Goal: Task Accomplishment & Management: Manage account settings

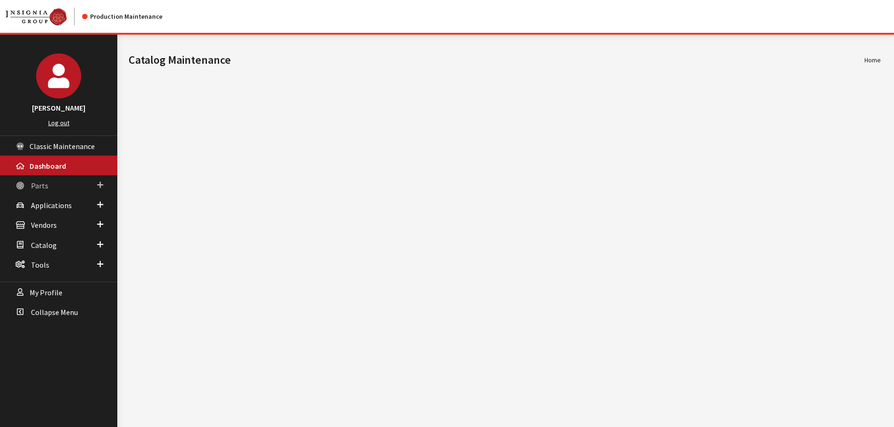
click at [50, 186] on link "Parts" at bounding box center [58, 185] width 117 height 20
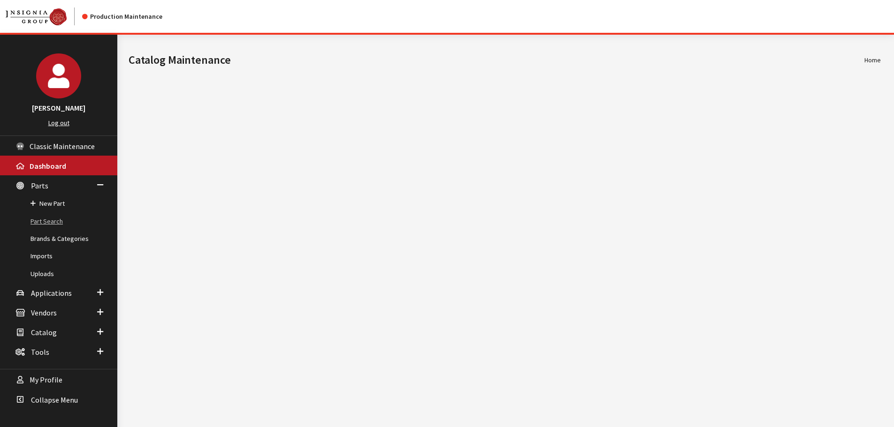
click at [49, 219] on link "Part Search" at bounding box center [58, 221] width 117 height 17
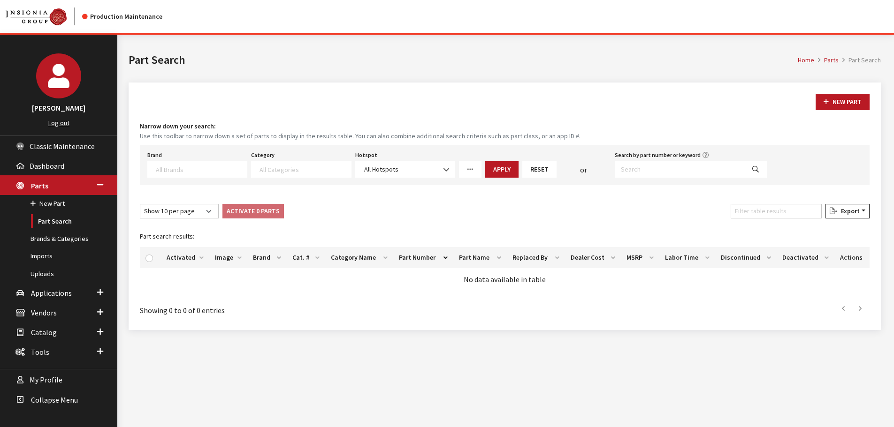
select select
click at [36, 275] on link "Uploads" at bounding box center [58, 274] width 117 height 17
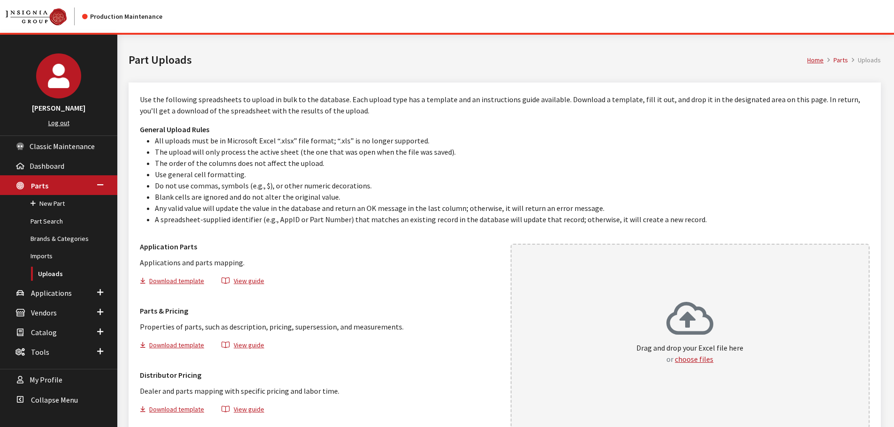
click at [577, 308] on div "Drag and drop your Excel file here or choose files" at bounding box center [689, 336] width 359 height 185
click at [640, 355] on p "Drag and drop your Excel file here or choose files" at bounding box center [689, 353] width 107 height 23
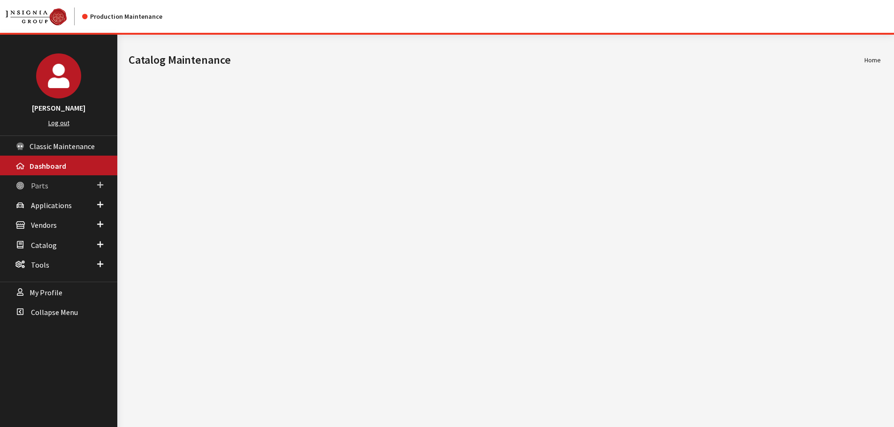
click at [43, 184] on span "Parts" at bounding box center [39, 185] width 17 height 9
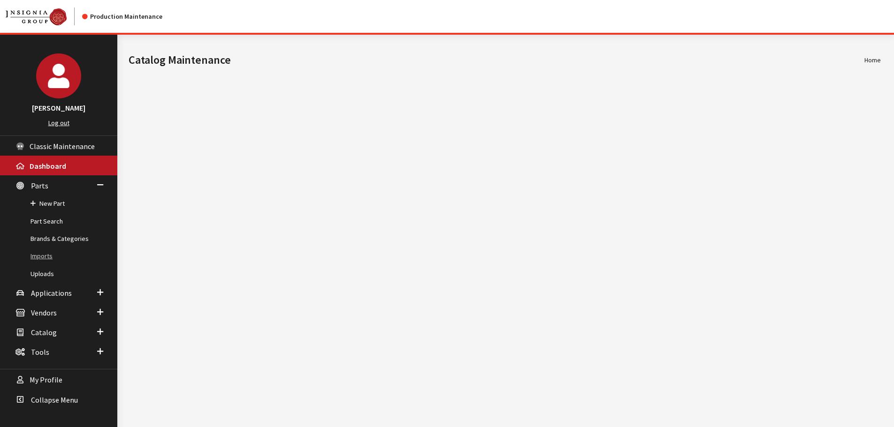
click at [47, 257] on link "Imports" at bounding box center [58, 256] width 117 height 17
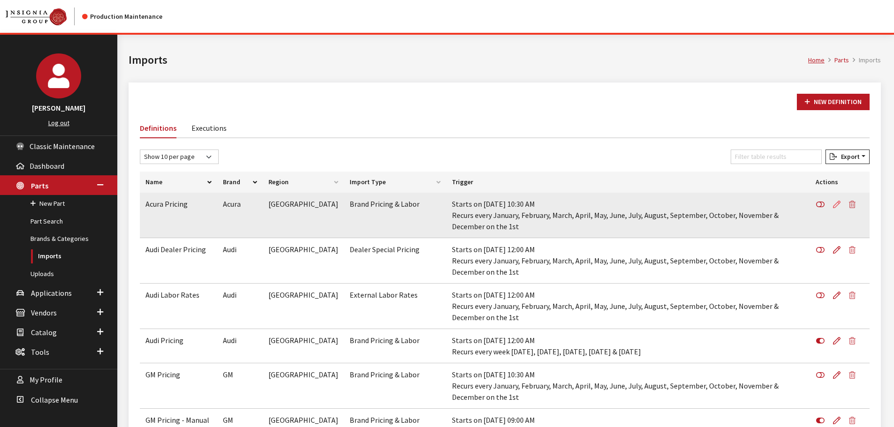
click at [837, 205] on icon at bounding box center [837, 205] width 8 height 8
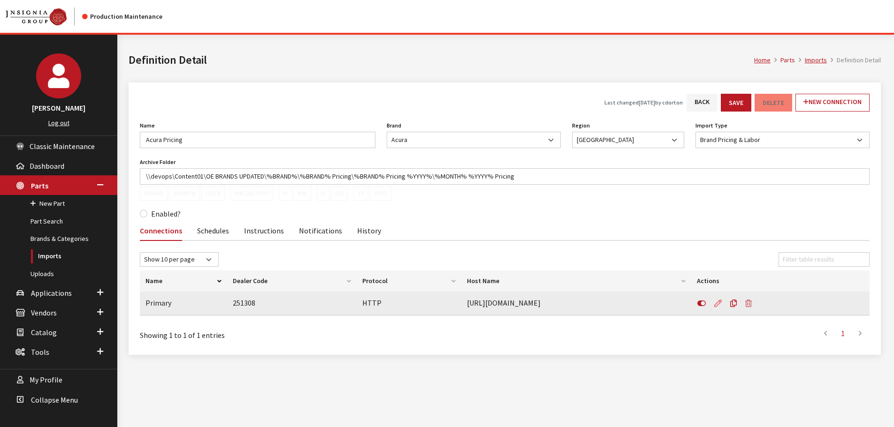
click at [716, 304] on icon at bounding box center [718, 304] width 8 height 8
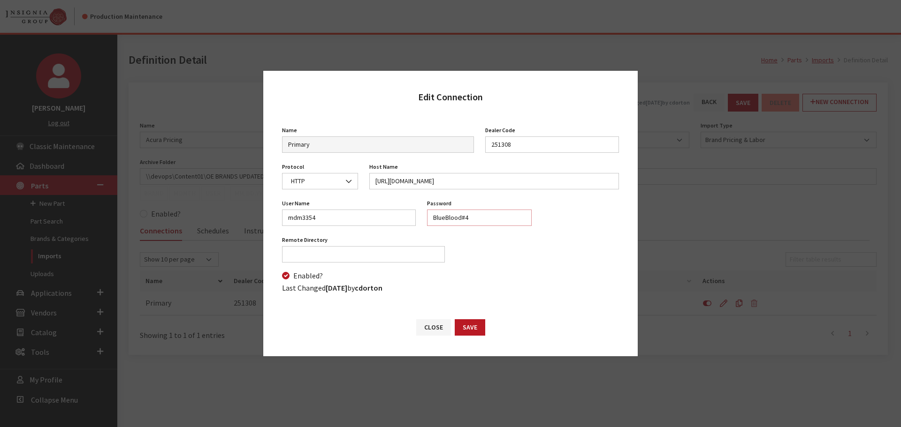
drag, startPoint x: 479, startPoint y: 216, endPoint x: 426, endPoint y: 216, distance: 53.5
click at [426, 216] on div "Password BlueBlood#4 Password is required" at bounding box center [479, 215] width 116 height 37
paste input "Sadness#4"
type input "Sadness#44"
click at [471, 330] on button "Save" at bounding box center [470, 327] width 30 height 16
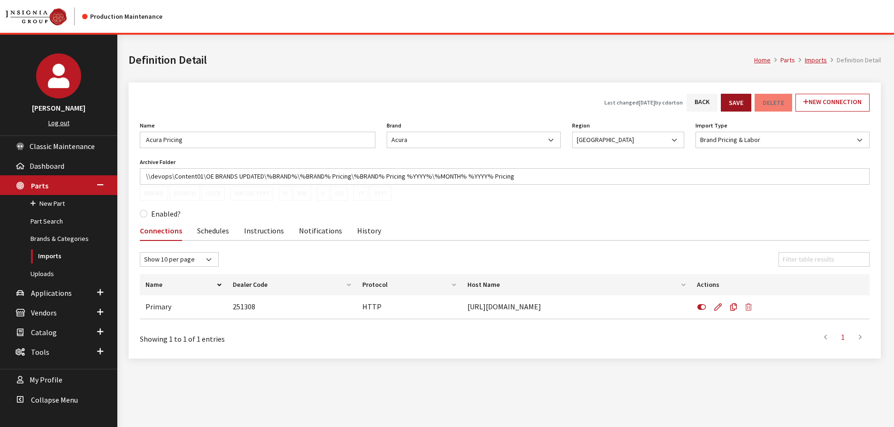
click at [731, 102] on button "Save" at bounding box center [736, 103] width 30 height 18
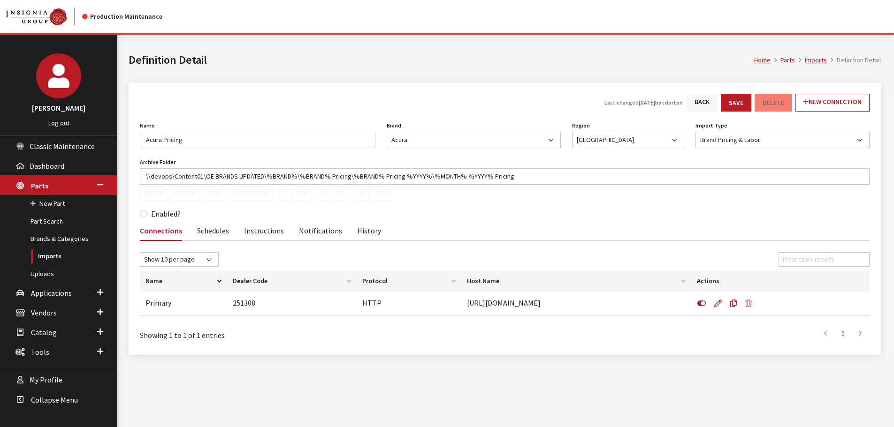
click at [705, 102] on link "Back" at bounding box center [701, 103] width 31 height 18
